Goal: Information Seeking & Learning: Learn about a topic

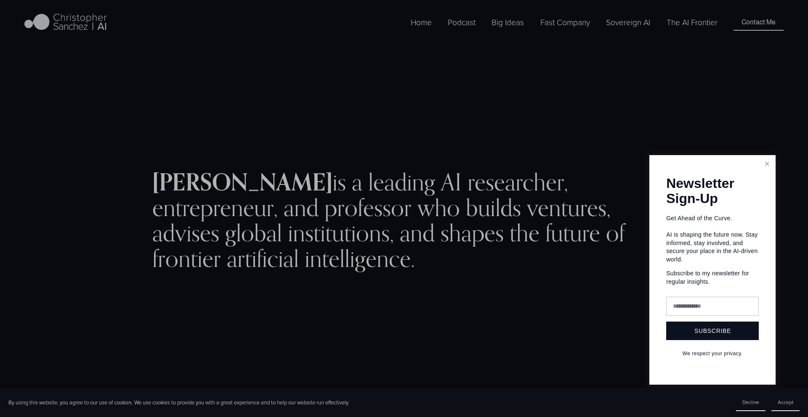
click at [777, 178] on div at bounding box center [404, 208] width 808 height 417
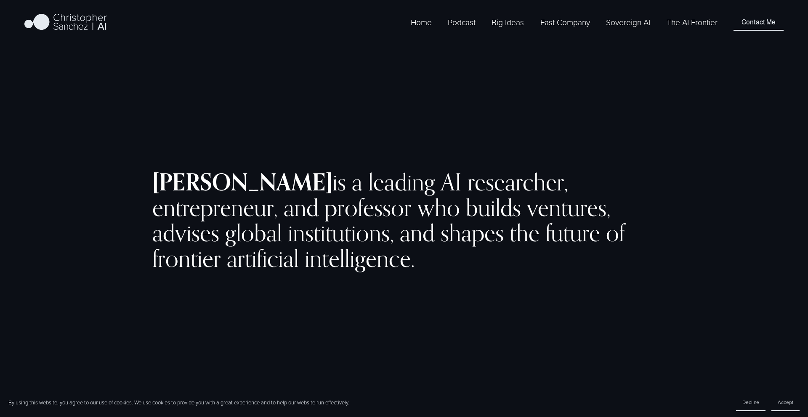
click at [618, 26] on link "Sovereign AI" at bounding box center [628, 22] width 44 height 13
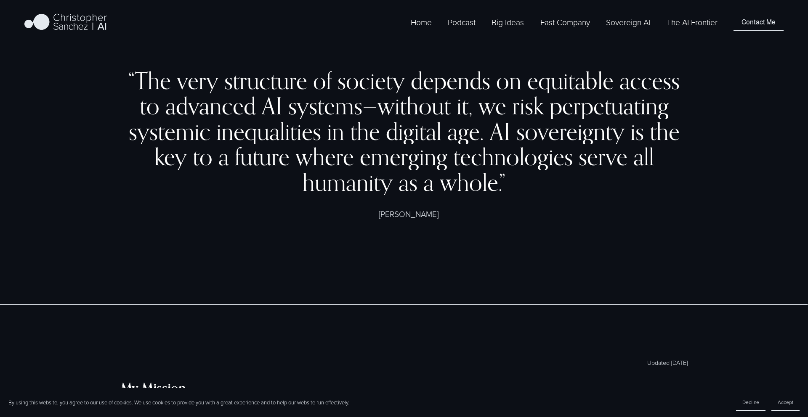
scroll to position [377, 0]
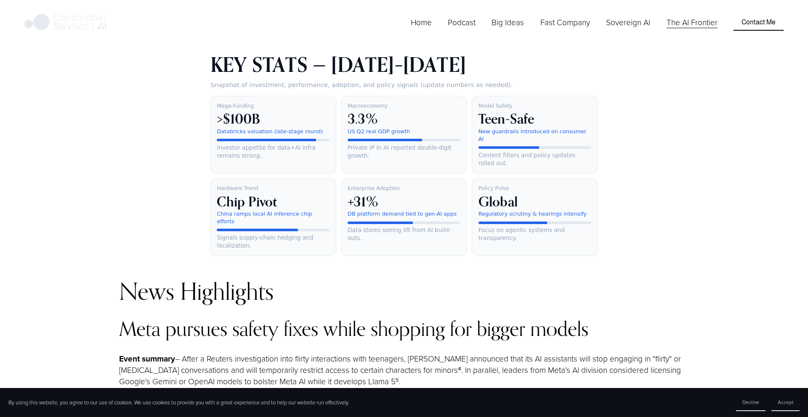
scroll to position [873, 0]
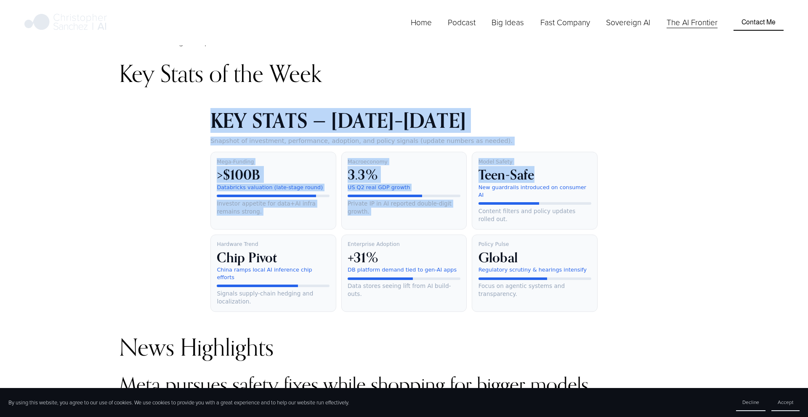
drag, startPoint x: 710, startPoint y: 86, endPoint x: 903, endPoint y: 188, distance: 218.5
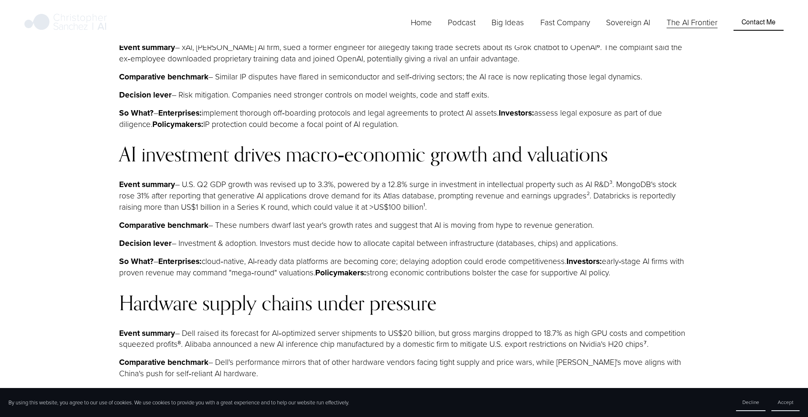
scroll to position [1402, 0]
